Goal: Navigation & Orientation: Find specific page/section

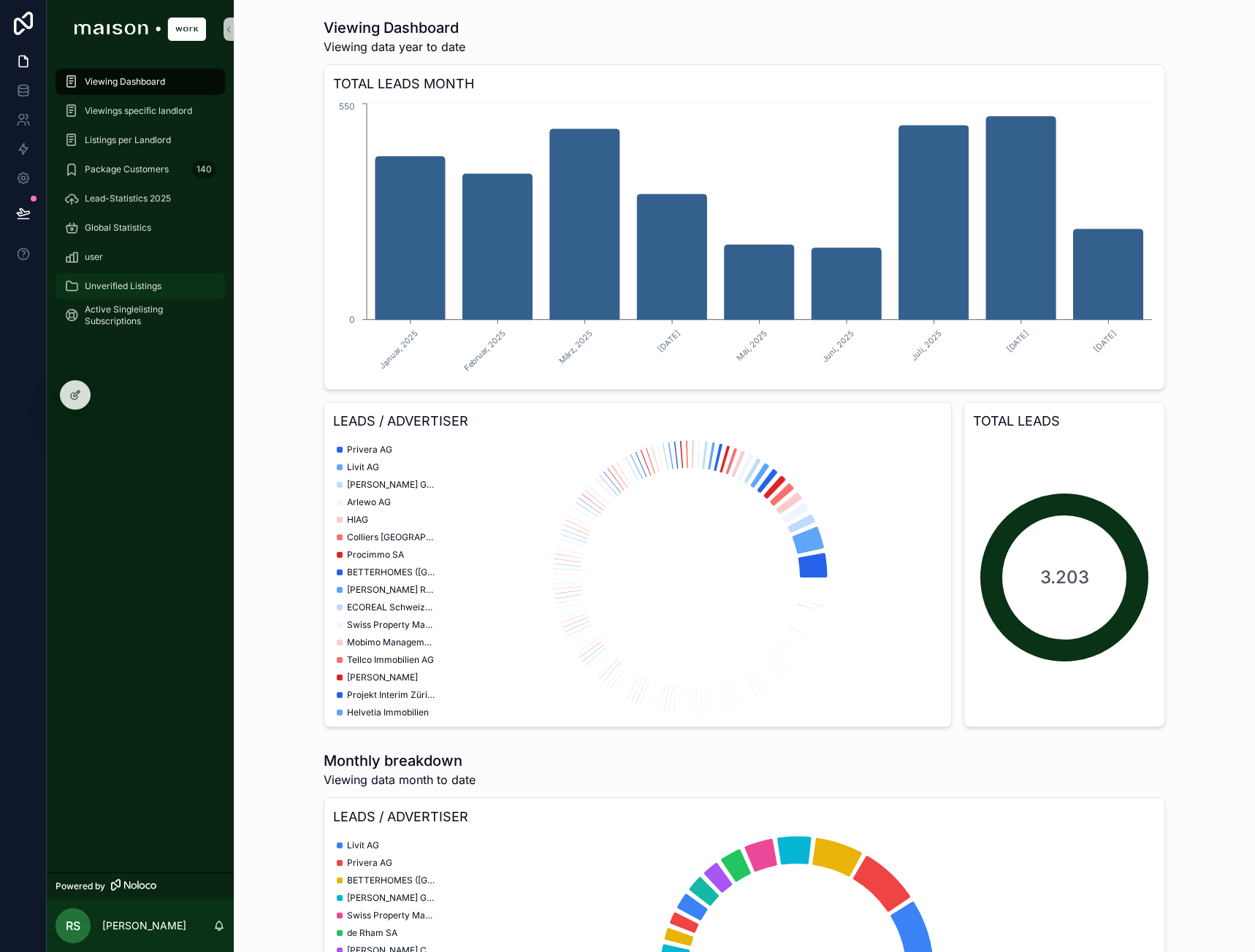
click at [124, 282] on span "Unverified Listings" at bounding box center [123, 287] width 77 height 12
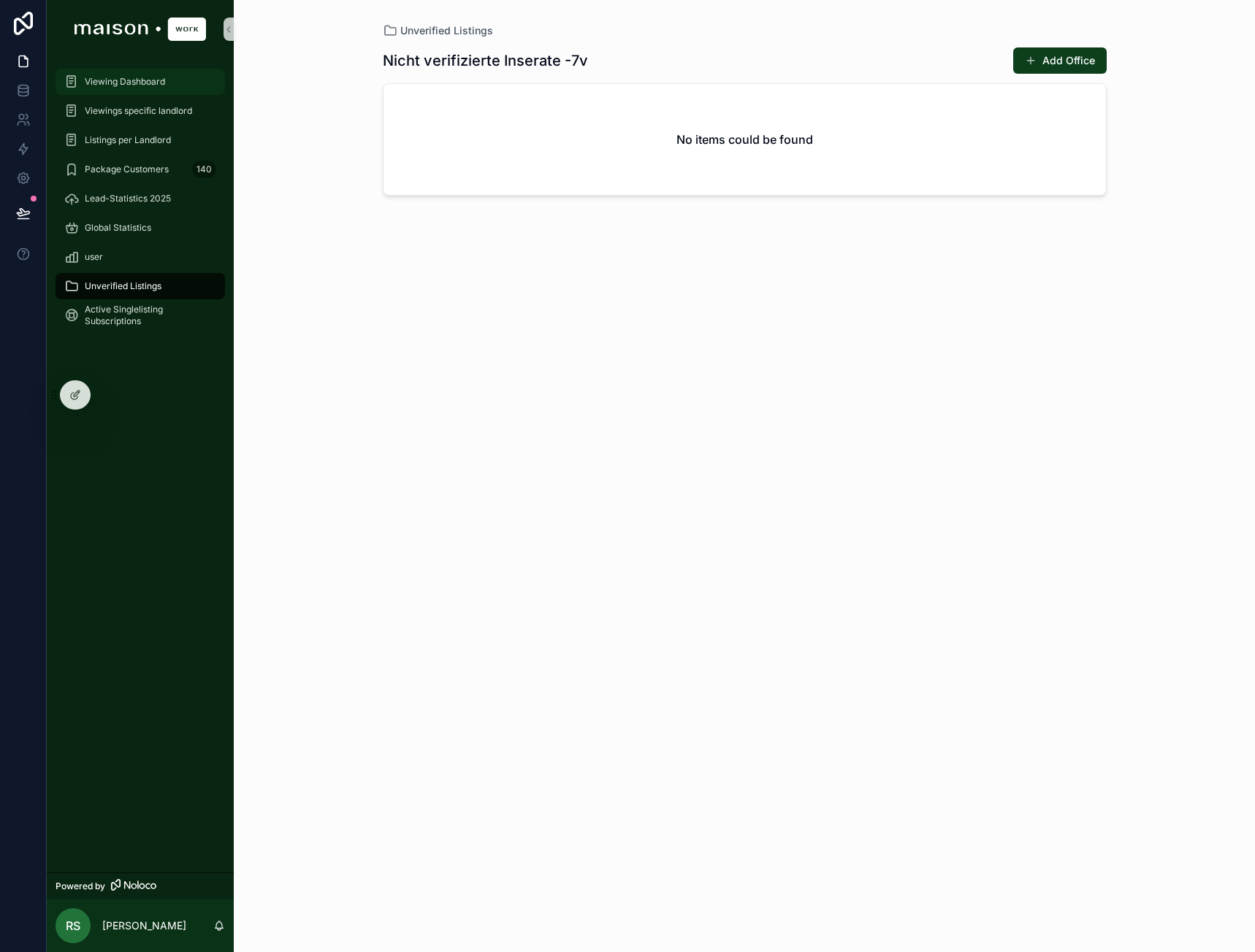
click at [129, 87] on span "Viewing Dashboard" at bounding box center [125, 82] width 80 height 12
